Goal: Subscribe to service/newsletter

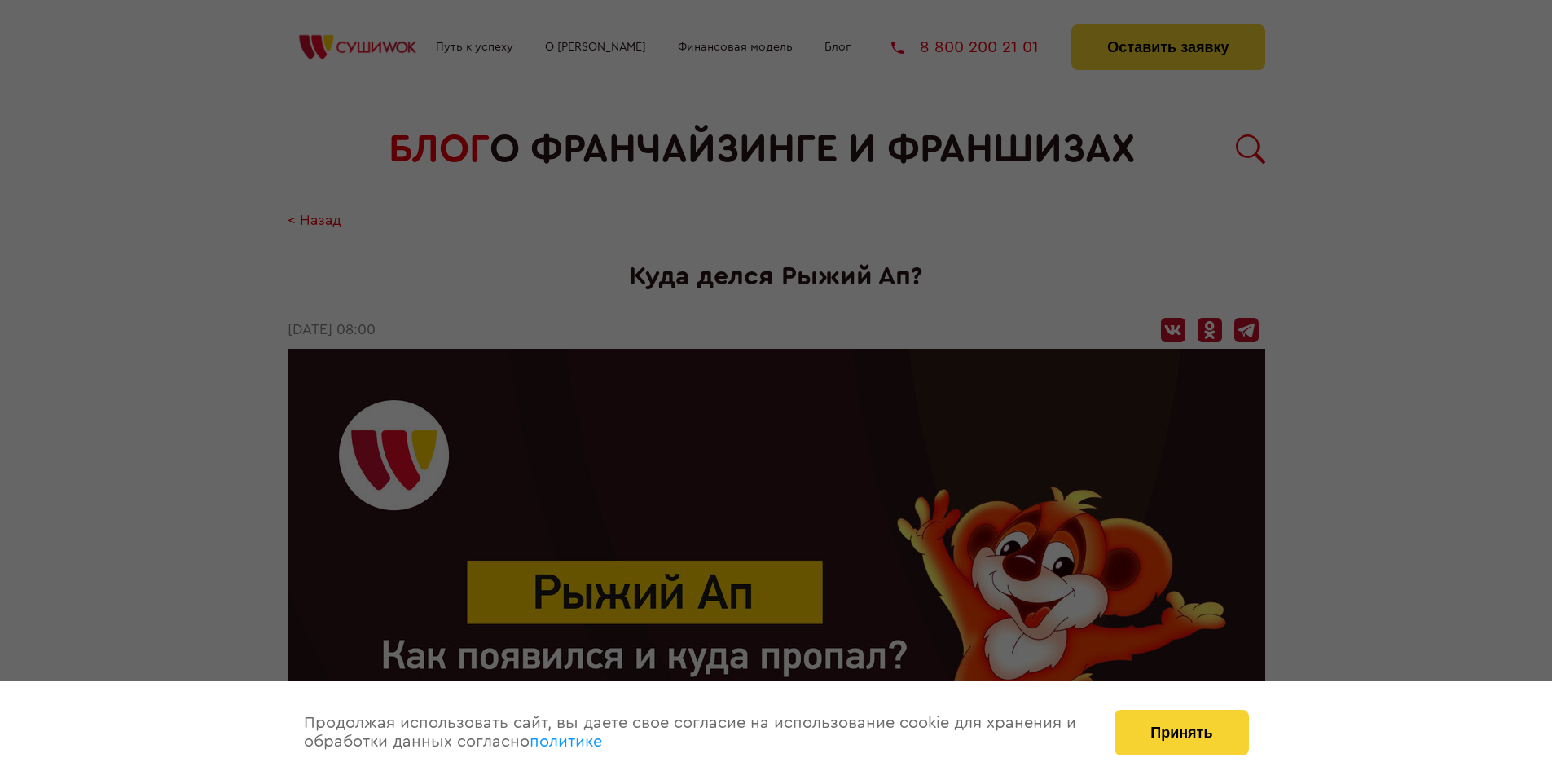
scroll to position [1798, 0]
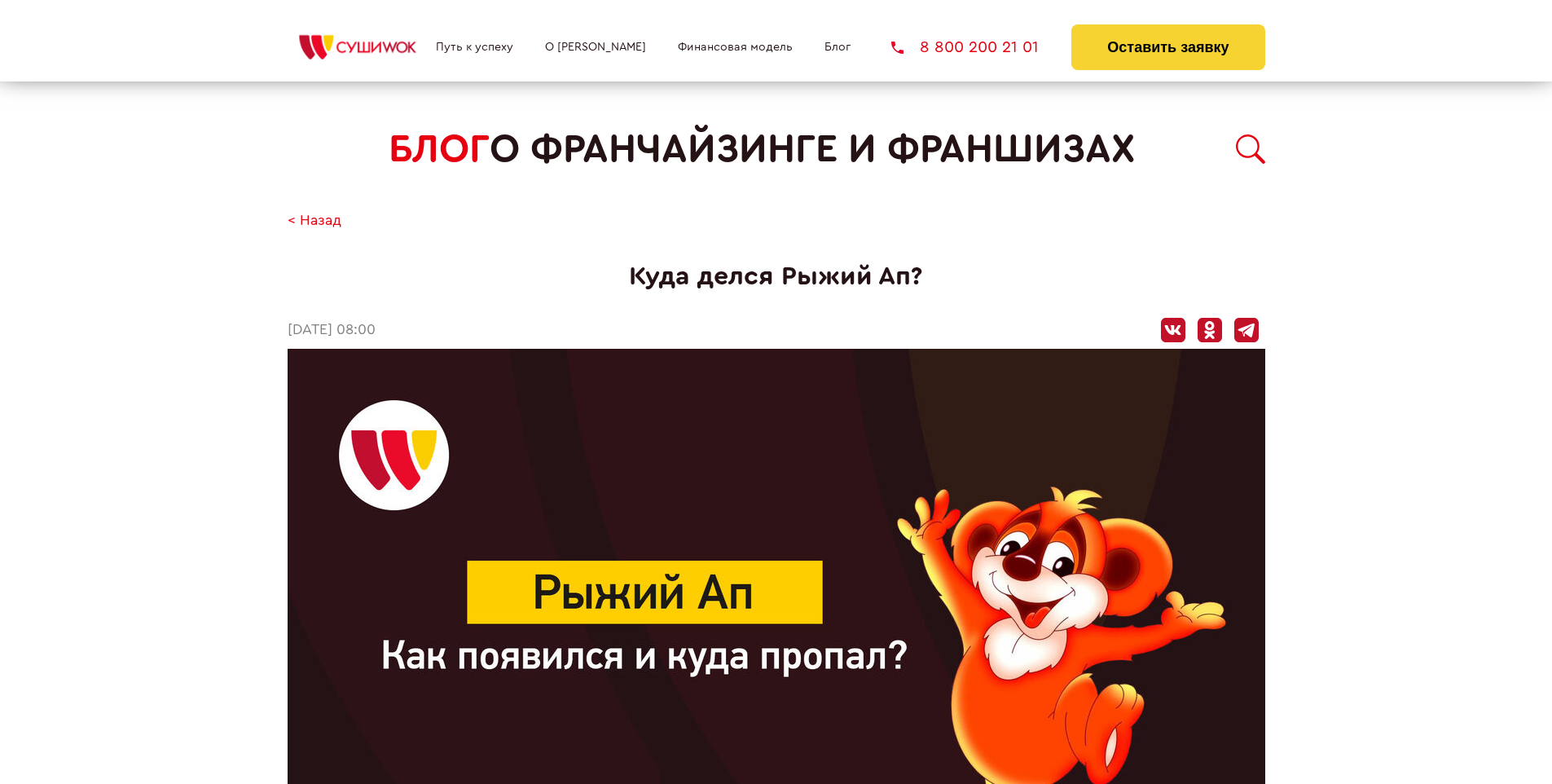
scroll to position [1798, 0]
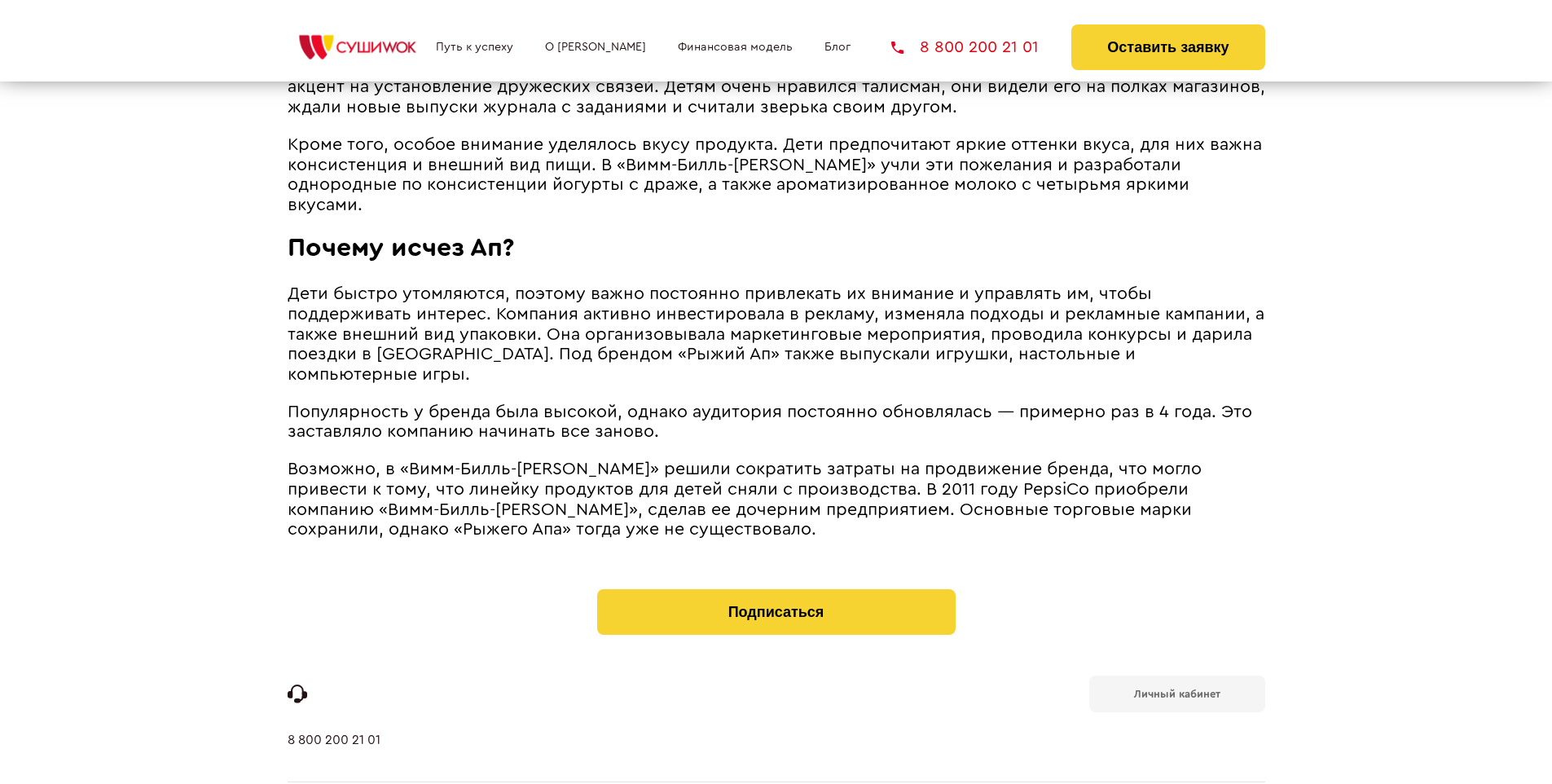
click at [1176, 688] on b "Личный кабинет" at bounding box center [1177, 693] width 86 height 11
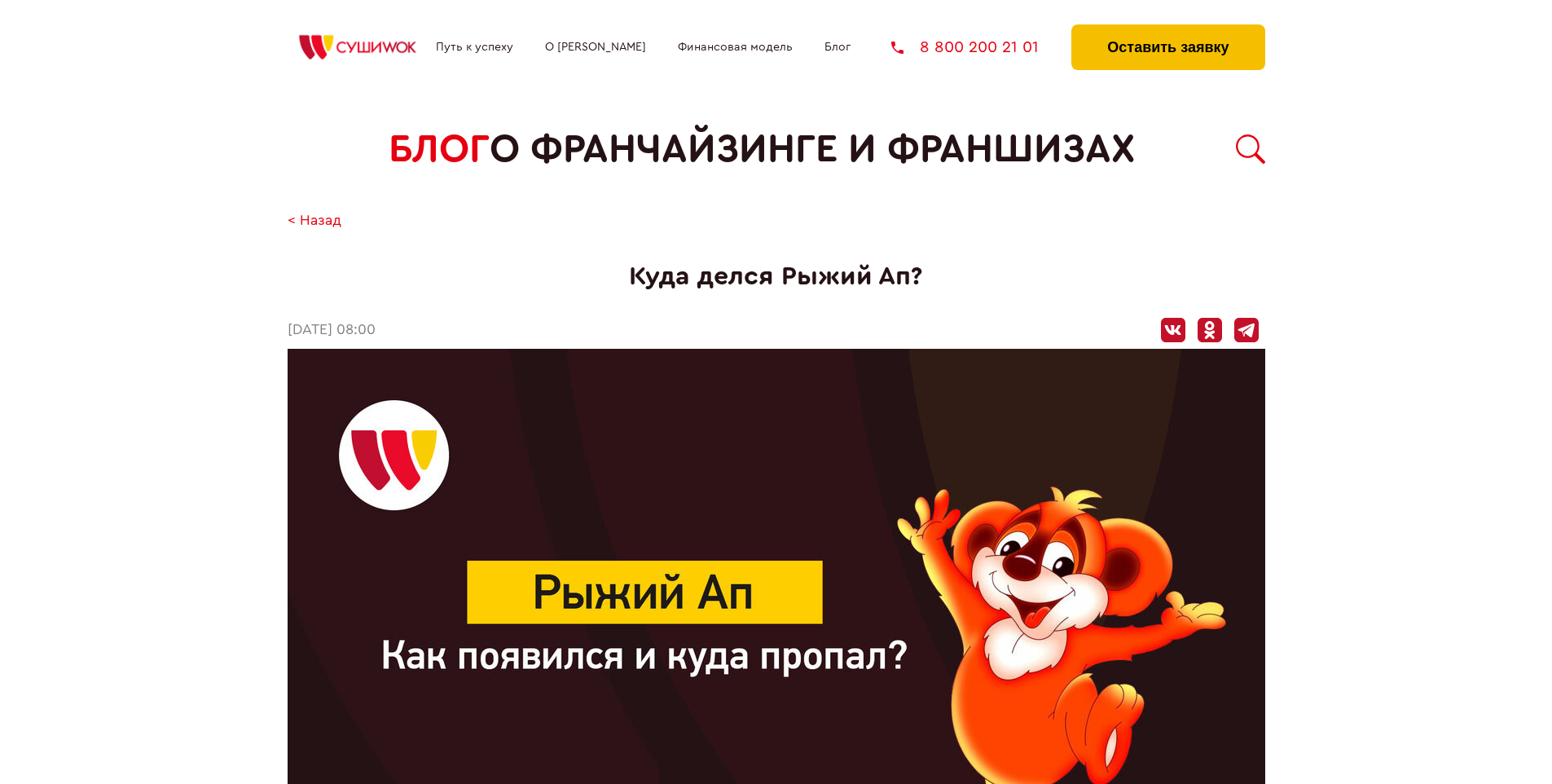
click at [1168, 28] on button "Оставить заявку" at bounding box center [1167, 47] width 193 height 45
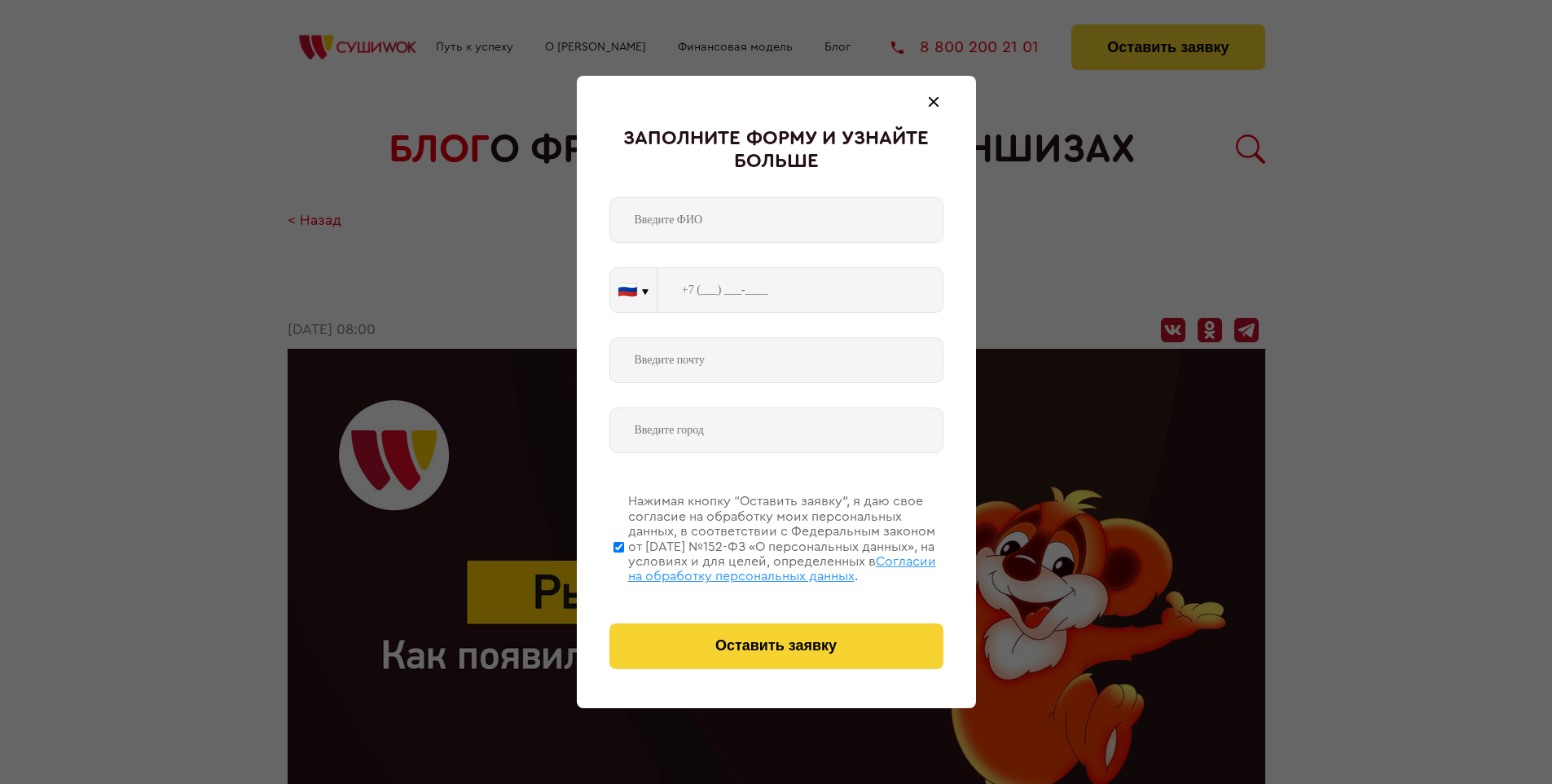
click at [755, 566] on span "Согласии на обработку персональных данных" at bounding box center [782, 569] width 308 height 28
click at [624, 566] on input "Нажимая кнопку “Оставить заявку”, я даю свое согласие на обработку моих персона…" at bounding box center [619, 547] width 11 height 130
checkbox input "false"
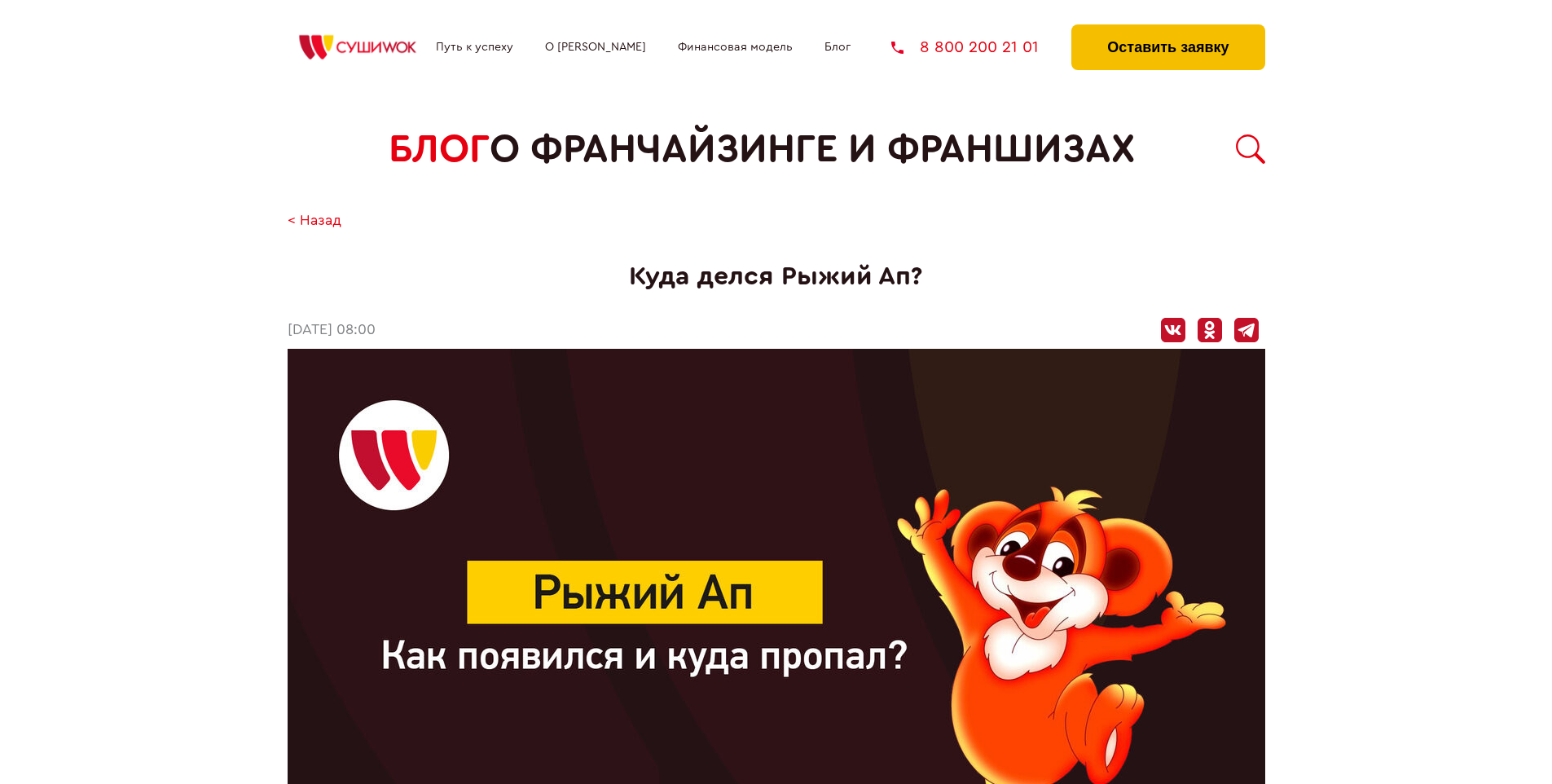
click at [1168, 28] on button "Оставить заявку" at bounding box center [1167, 47] width 193 height 45
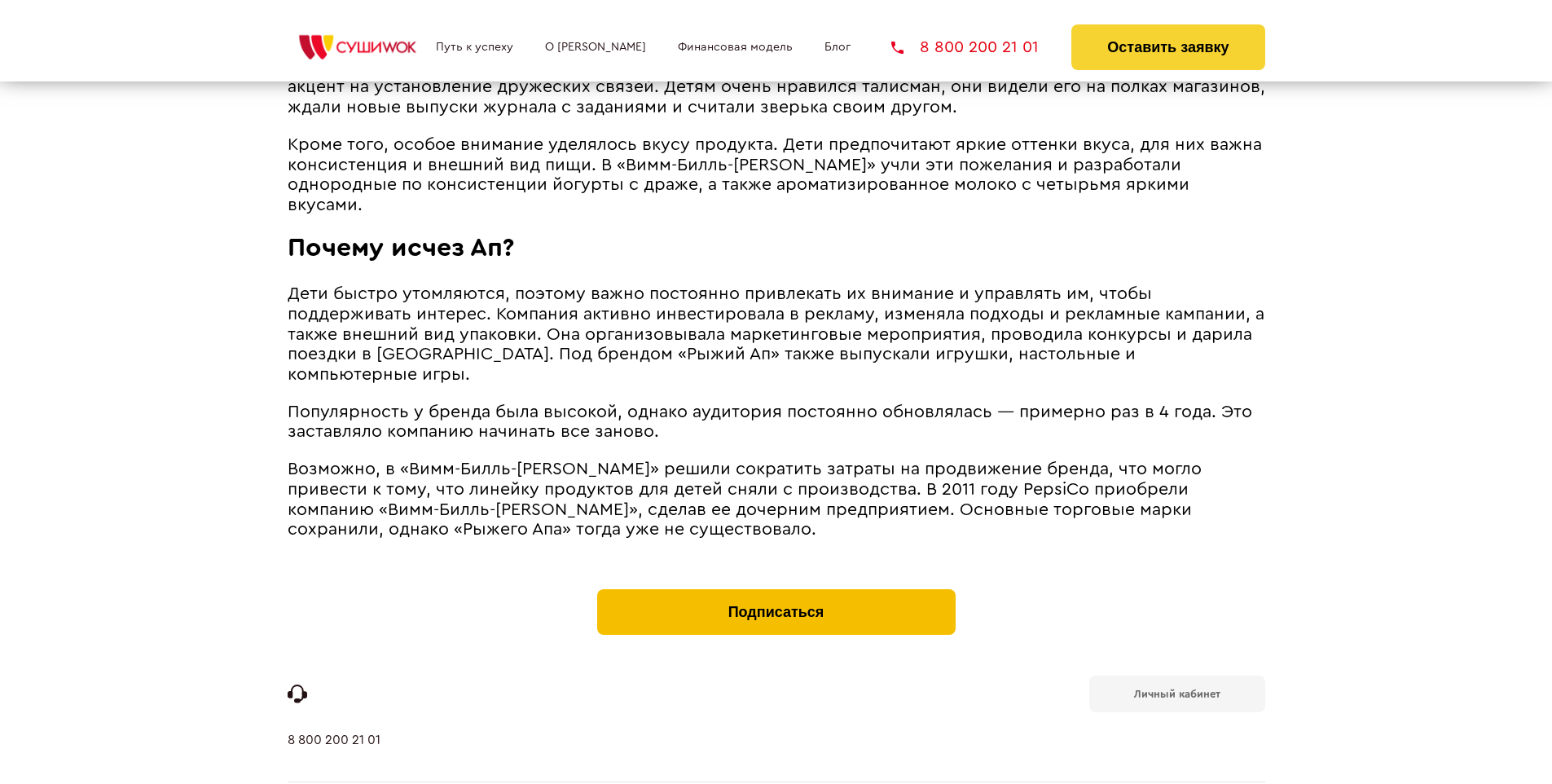
click at [776, 589] on button "Подписаться" at bounding box center [777, 612] width 359 height 45
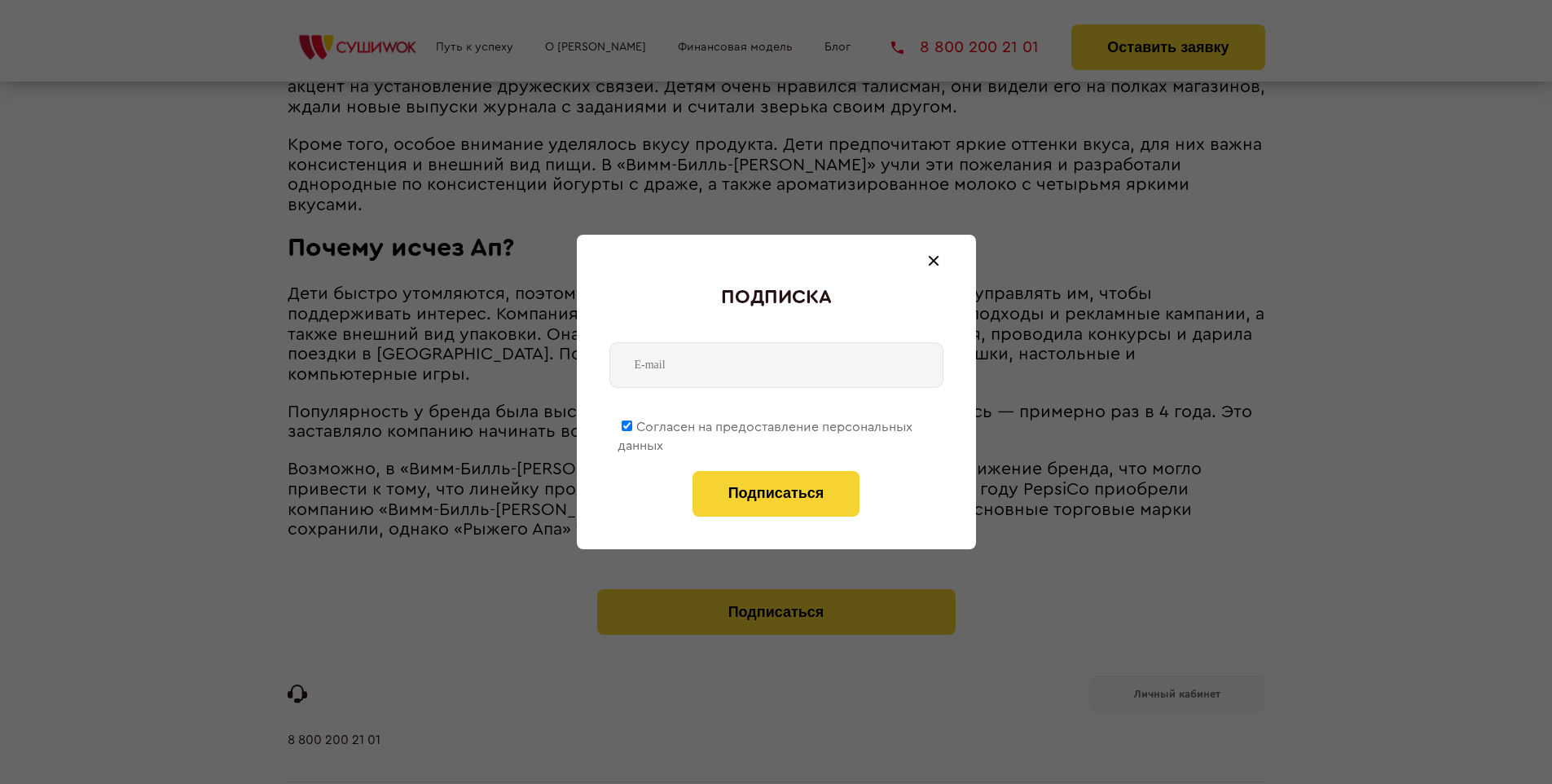
click at [766, 424] on span "Согласен на предоставление персональных данных" at bounding box center [765, 435] width 295 height 32
click at [632, 424] on input "Согласен на предоставление персональных данных" at bounding box center [628, 425] width 11 height 11
checkbox input "false"
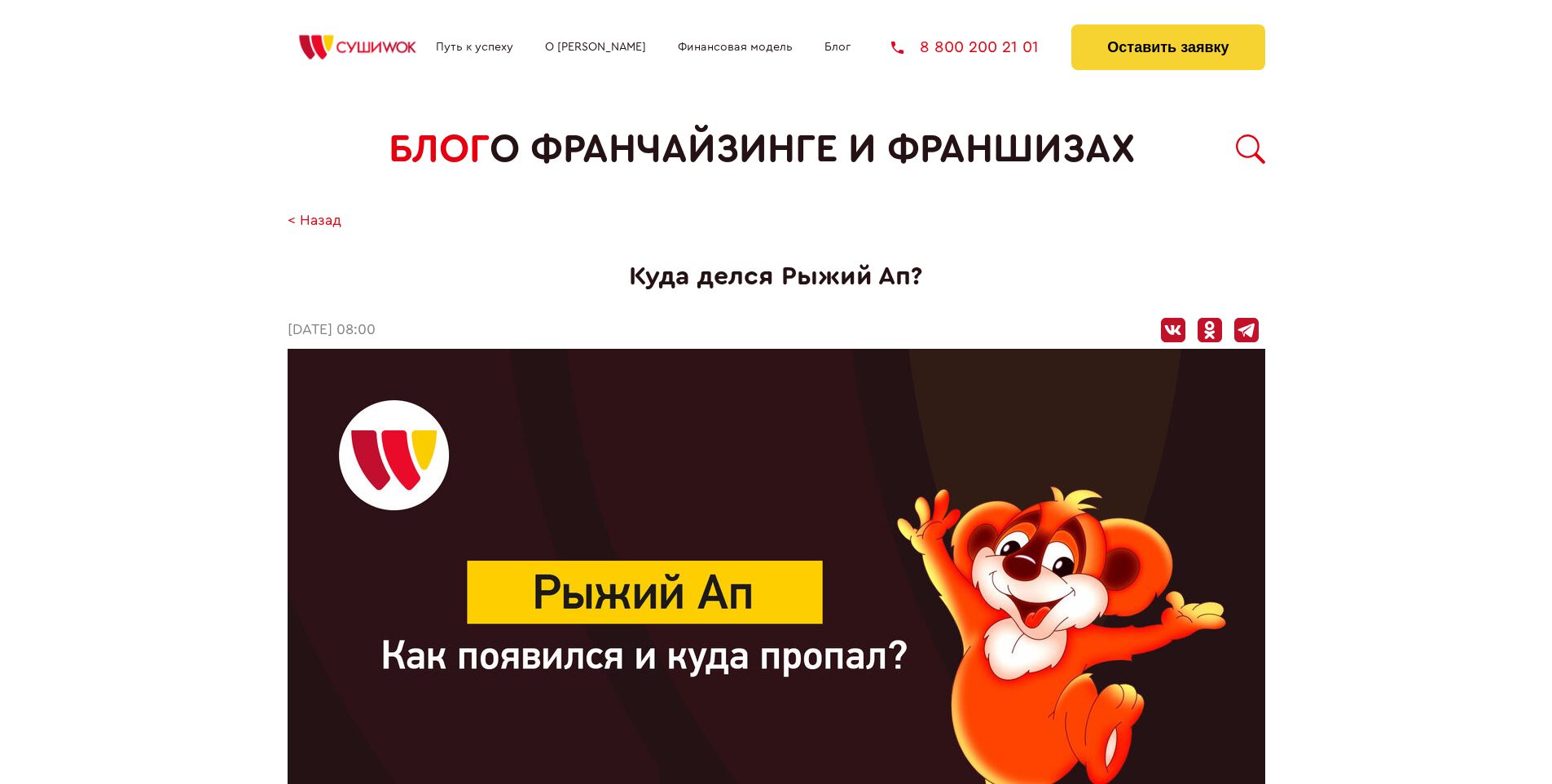
scroll to position [1798, 0]
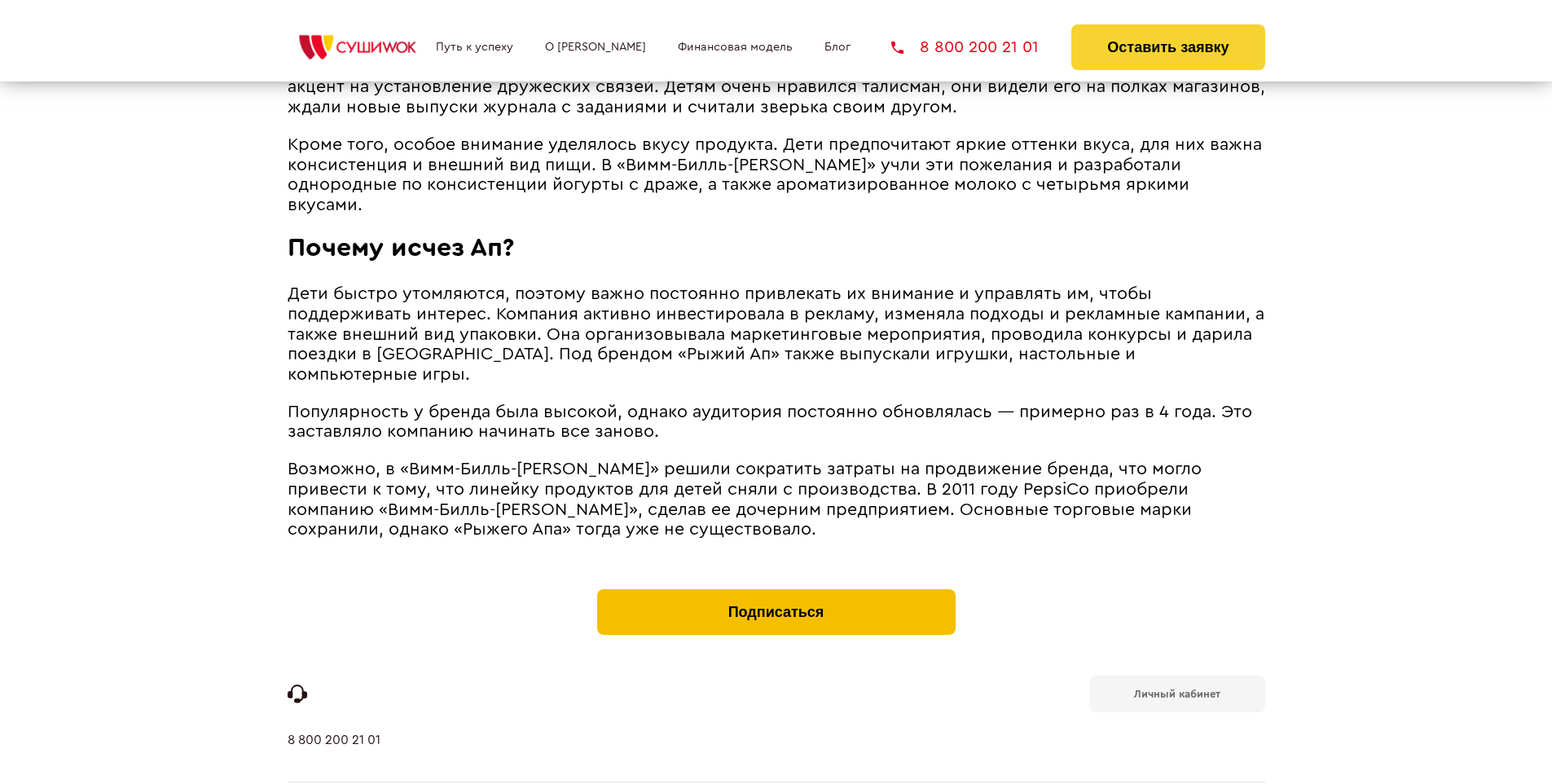
click at [776, 589] on button "Подписаться" at bounding box center [777, 612] width 359 height 45
